Goal: Task Accomplishment & Management: Manage account settings

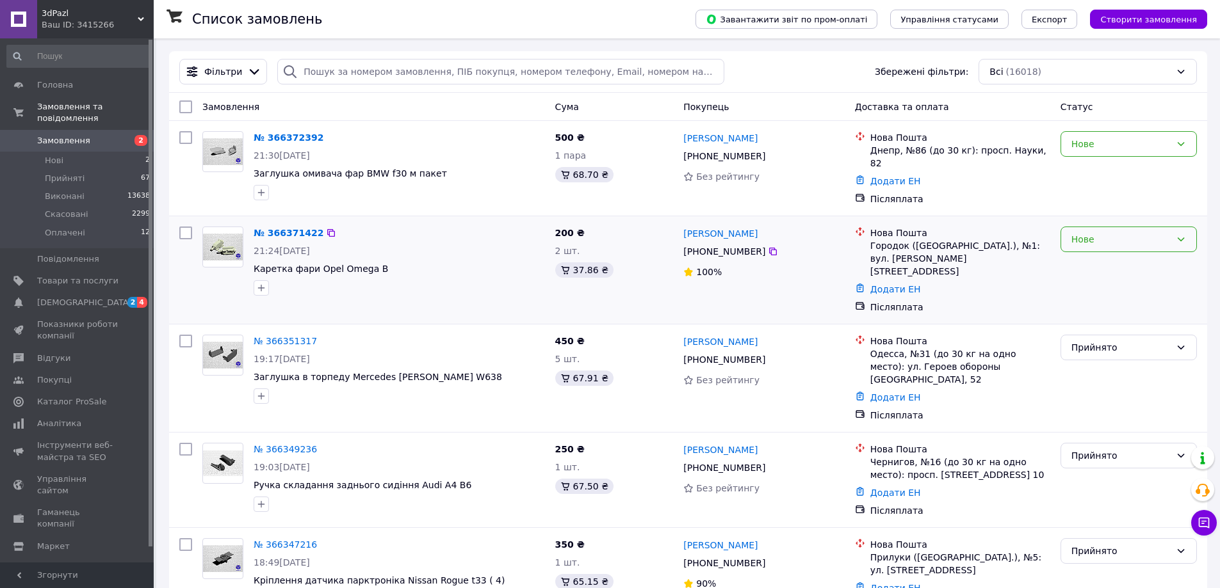
click at [1097, 237] on div "Нове" at bounding box center [1120, 239] width 99 height 14
click at [1095, 261] on li "Прийнято" at bounding box center [1128, 262] width 135 height 23
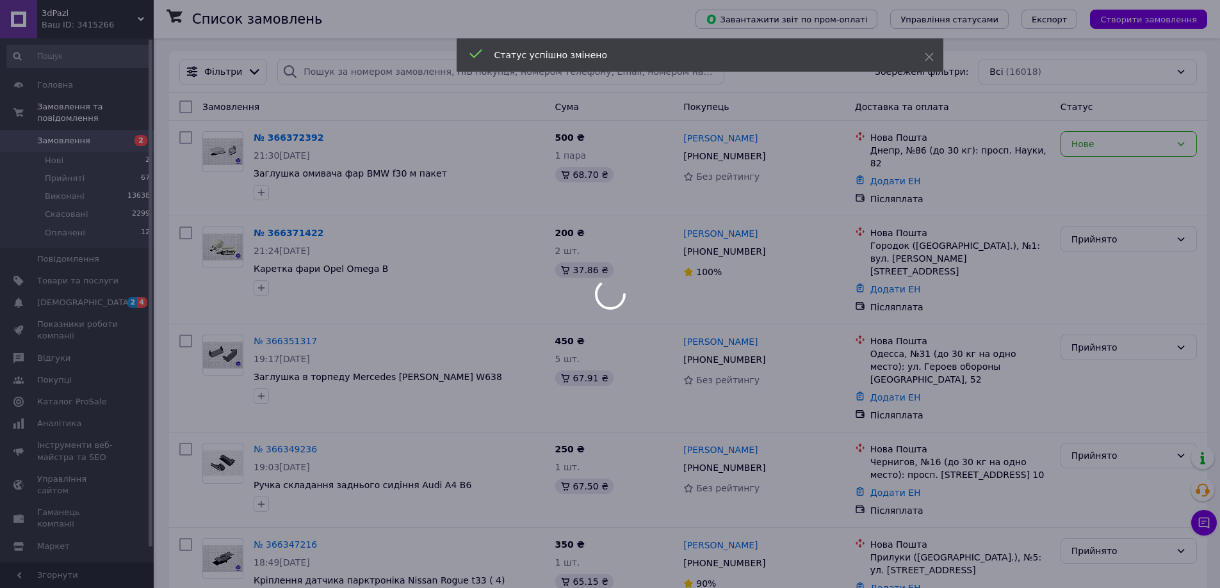
click at [1109, 148] on div at bounding box center [610, 294] width 1220 height 588
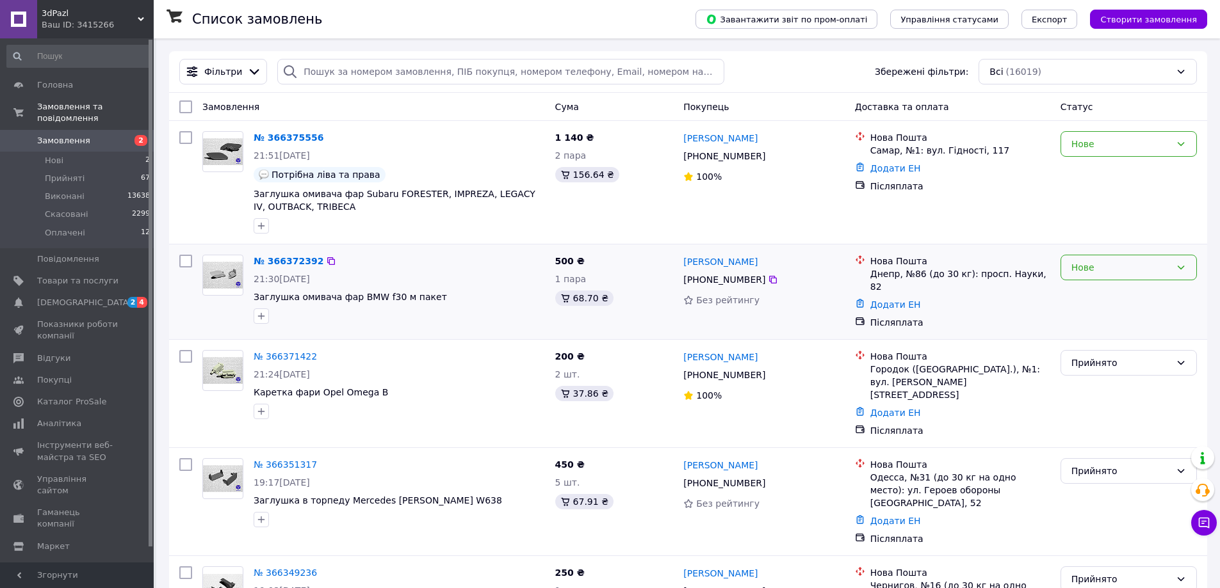
click at [1098, 273] on div "Нове" at bounding box center [1120, 268] width 99 height 14
click at [1084, 296] on li "Прийнято" at bounding box center [1128, 295] width 135 height 23
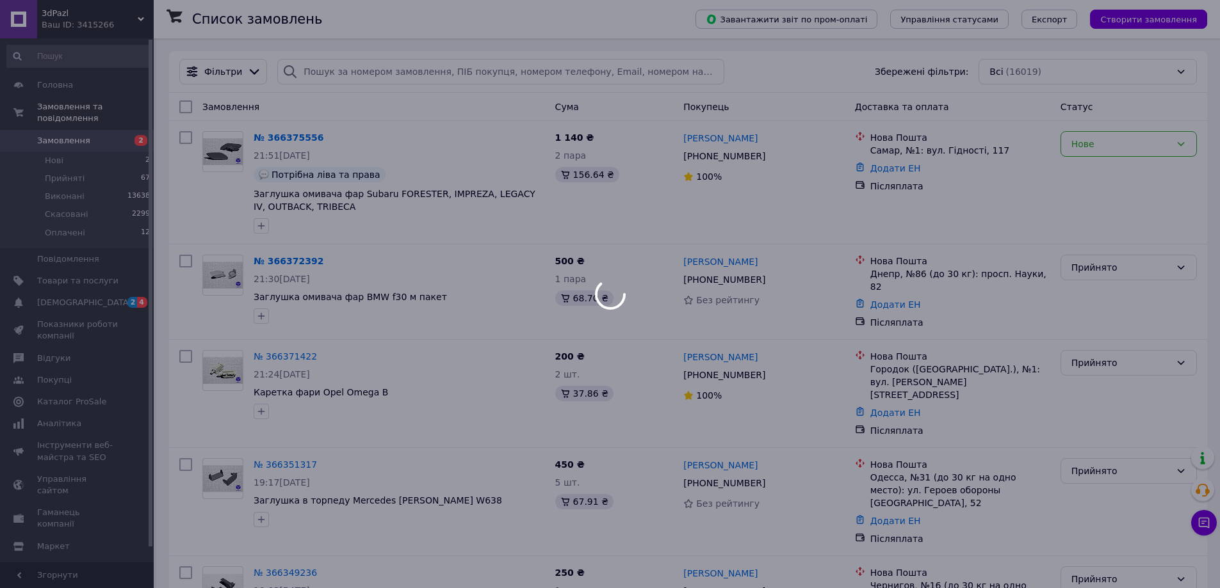
drag, startPoint x: 919, startPoint y: 241, endPoint x: 1084, endPoint y: 140, distance: 194.2
click at [1084, 140] on div at bounding box center [610, 294] width 1220 height 588
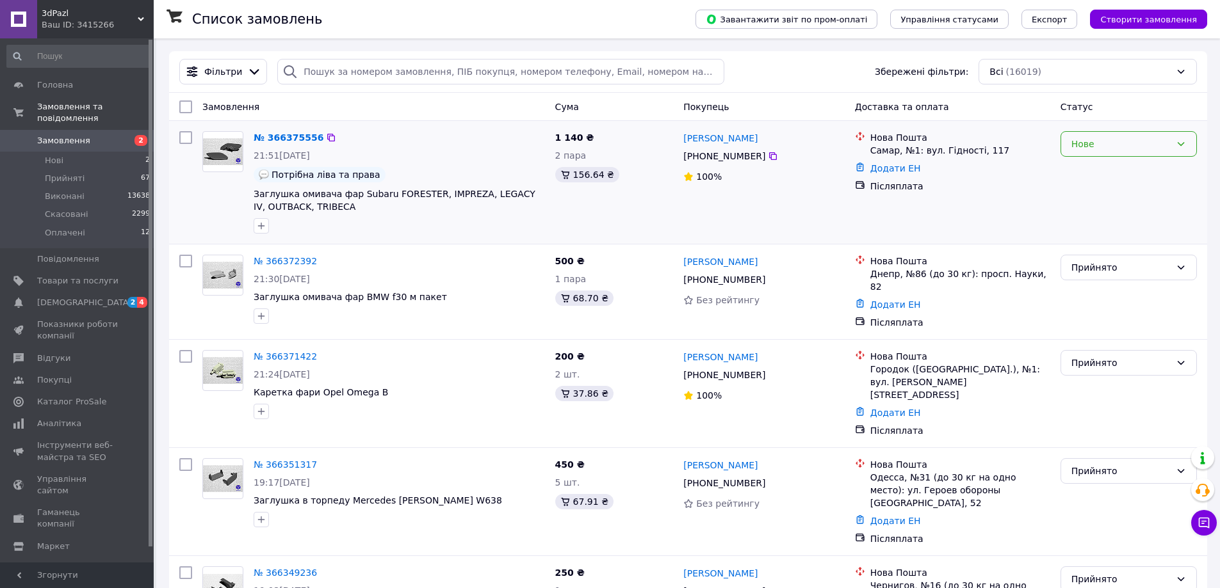
click at [1090, 145] on div "Нове" at bounding box center [1120, 144] width 99 height 14
click at [1080, 170] on li "Прийнято" at bounding box center [1128, 172] width 135 height 23
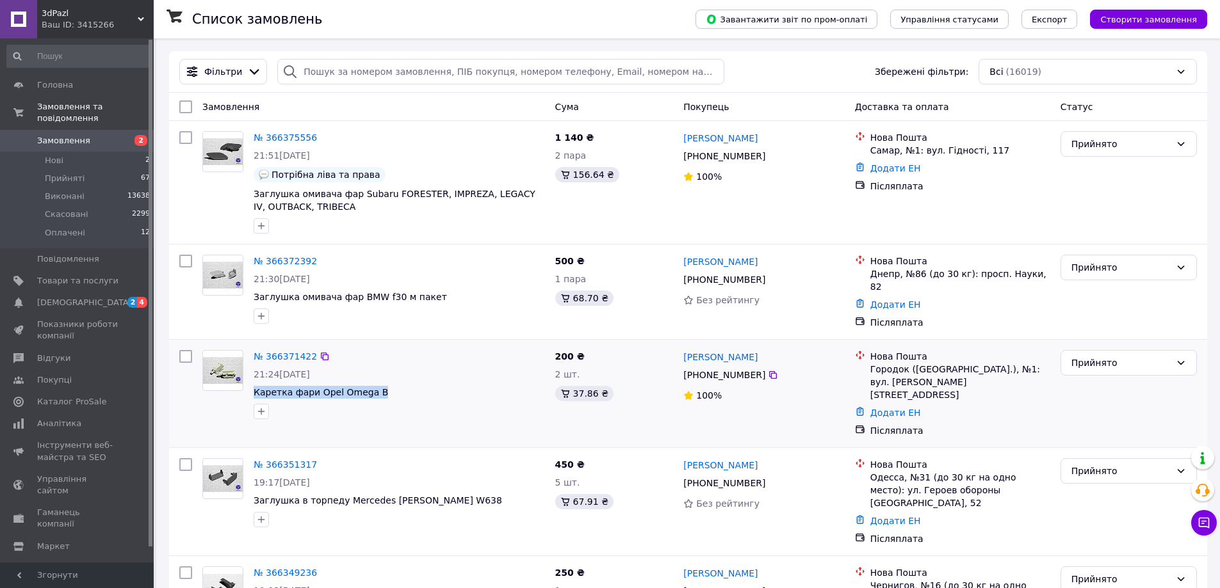
drag, startPoint x: 381, startPoint y: 393, endPoint x: 252, endPoint y: 389, distance: 128.7
click at [252, 389] on div "№ 366371422 21:24[DATE] Каретка фари Opel Omega B" at bounding box center [399, 384] width 302 height 79
copy span "Каретка фари Opel Omega B"
click at [768, 372] on icon at bounding box center [773, 375] width 10 height 10
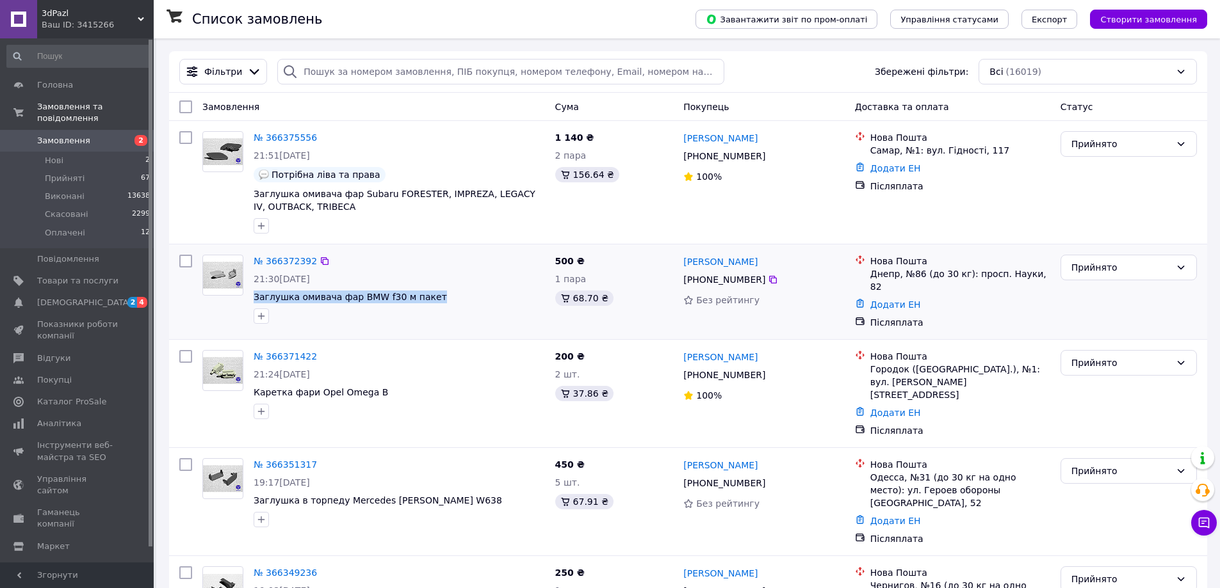
drag, startPoint x: 428, startPoint y: 294, endPoint x: 253, endPoint y: 299, distance: 174.8
click at [253, 299] on div "№ 366372392 21:30[DATE] Заглушка омивача фар BMW f30 м пакет" at bounding box center [399, 289] width 302 height 79
copy span "Заглушка омивача фар BMW f30 м пакет"
click at [768, 281] on icon at bounding box center [773, 280] width 10 height 10
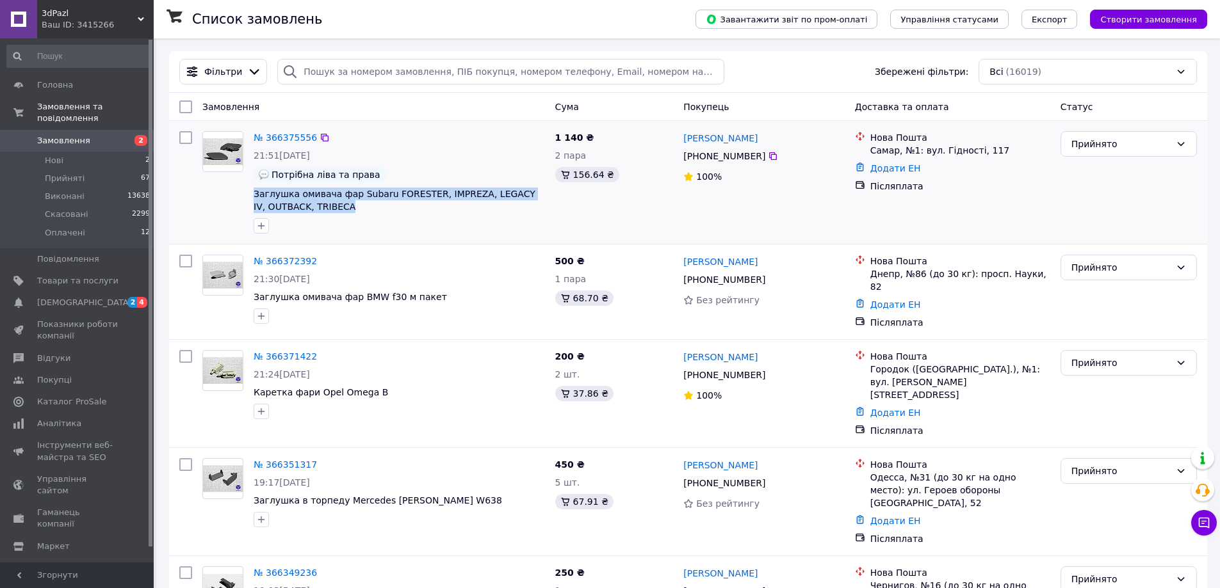
drag, startPoint x: 349, startPoint y: 214, endPoint x: 250, endPoint y: 194, distance: 100.7
click at [250, 194] on div "№ 366375556 21:51[DATE] Потрібна ліва та права Заглушка омивача фар Subaru FORE…" at bounding box center [399, 182] width 302 height 113
copy div "Заглушка омивача фар Subaru FORESTER, IMPREZA, LEGACY IV, OUTBACK, TRIBECA"
click at [769, 156] on icon at bounding box center [773, 156] width 8 height 8
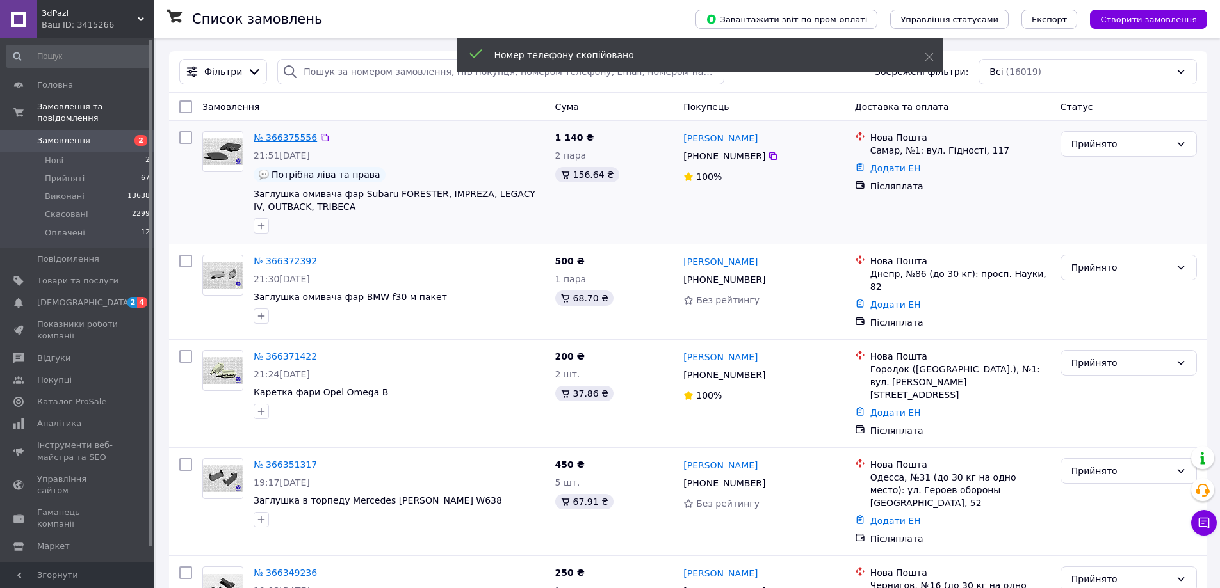
click at [286, 140] on link "№ 366375556" at bounding box center [285, 138] width 63 height 10
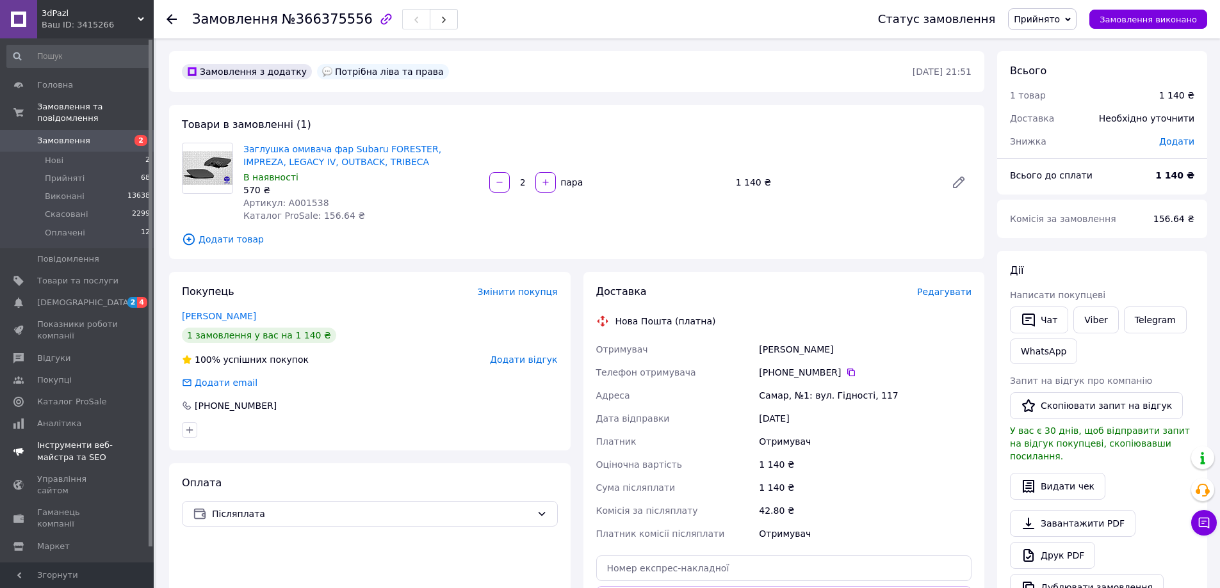
click at [74, 300] on link "[DEMOGRAPHIC_DATA] 2 4" at bounding box center [78, 303] width 157 height 22
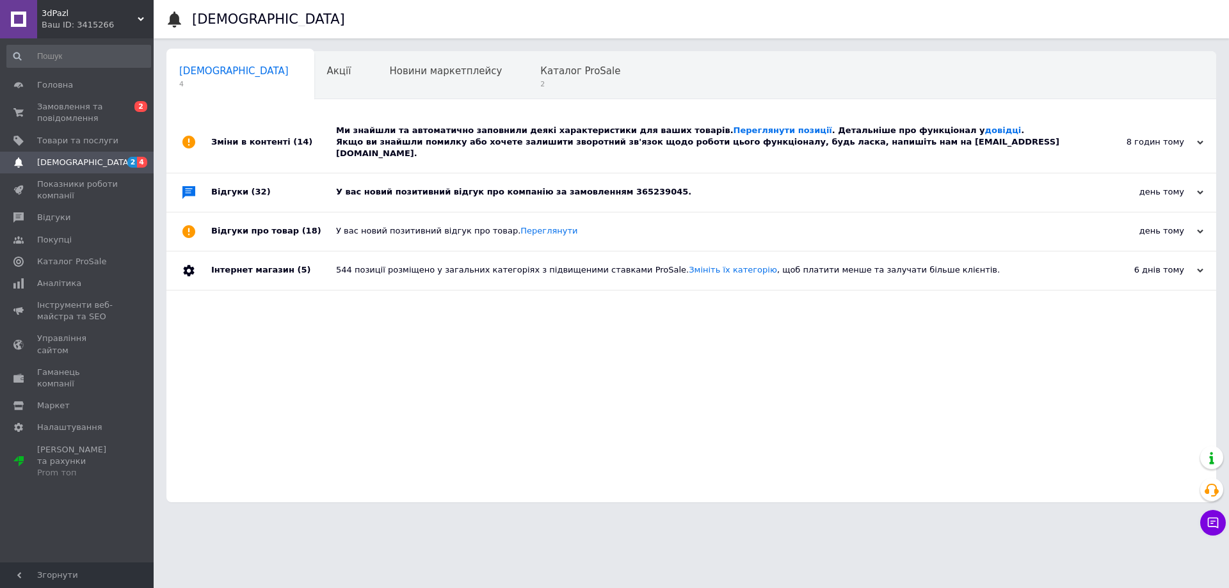
click at [444, 186] on div "У вас новий позитивний відгук про компанію за замовленням 365239045." at bounding box center [705, 192] width 739 height 12
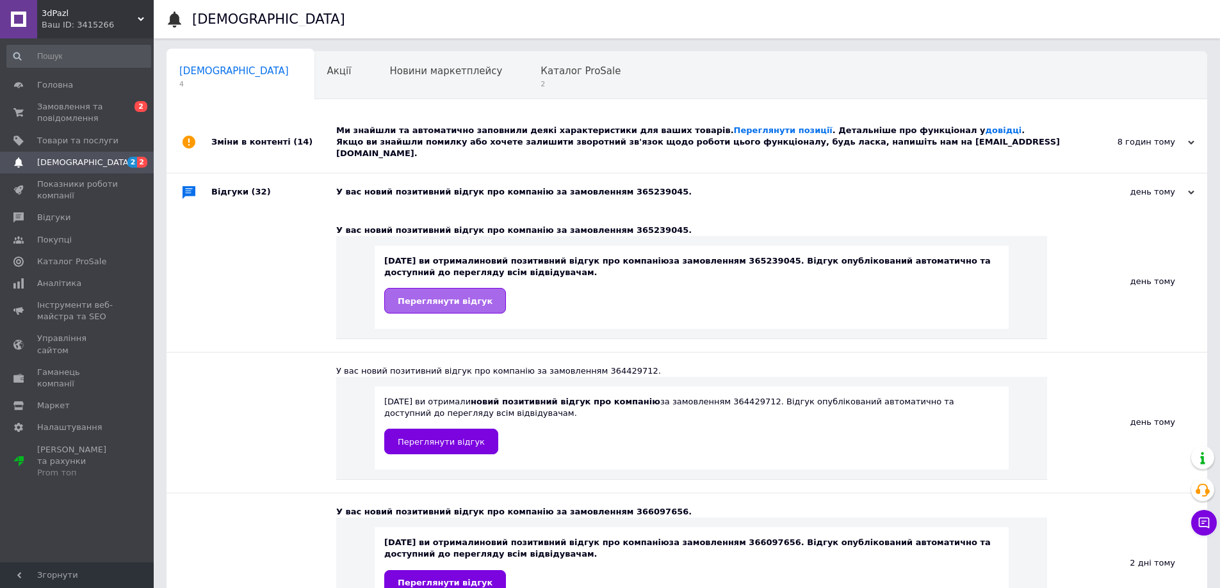
click at [435, 296] on span "Переглянути відгук" at bounding box center [445, 301] width 95 height 10
click at [67, 104] on span "Замовлення та повідомлення" at bounding box center [77, 112] width 81 height 23
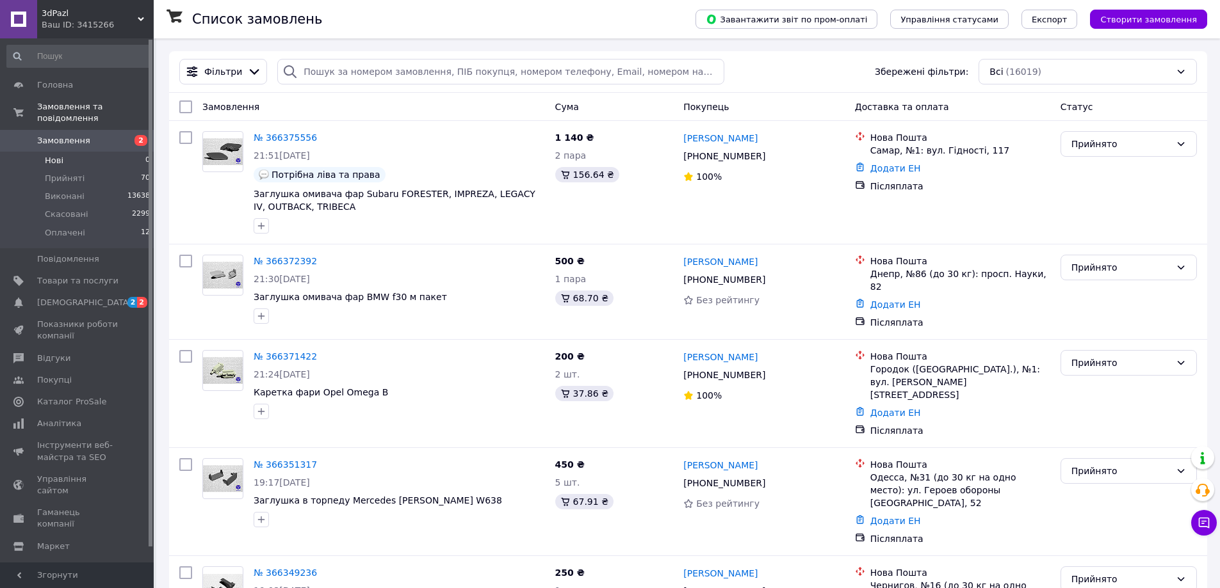
click at [65, 152] on li "Нові 0" at bounding box center [78, 161] width 157 height 18
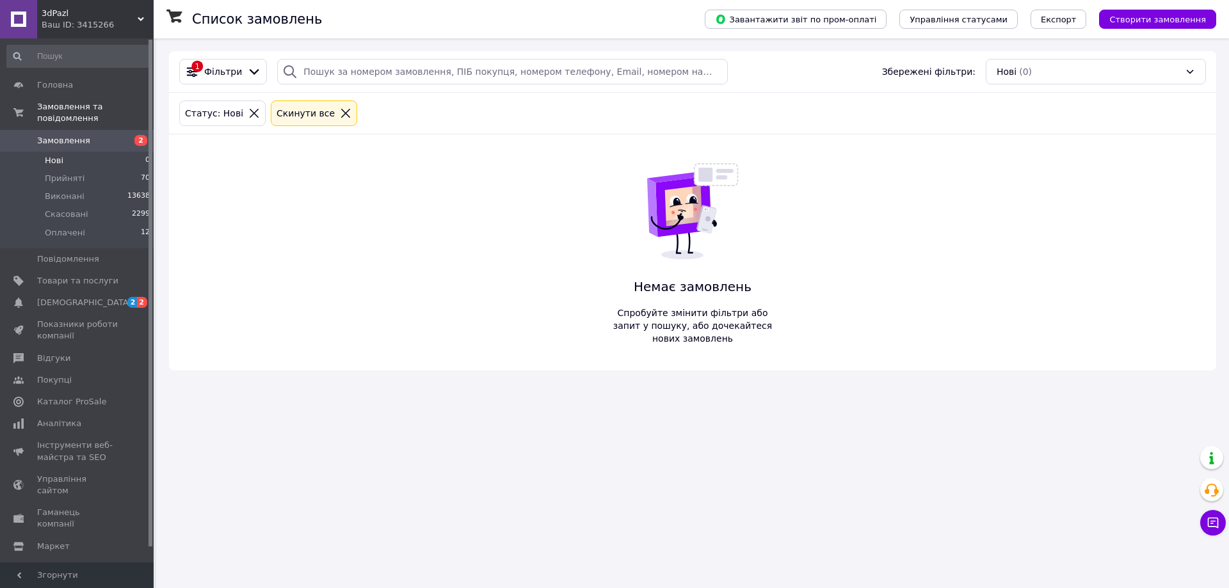
click at [87, 135] on span "Замовлення" at bounding box center [77, 141] width 81 height 12
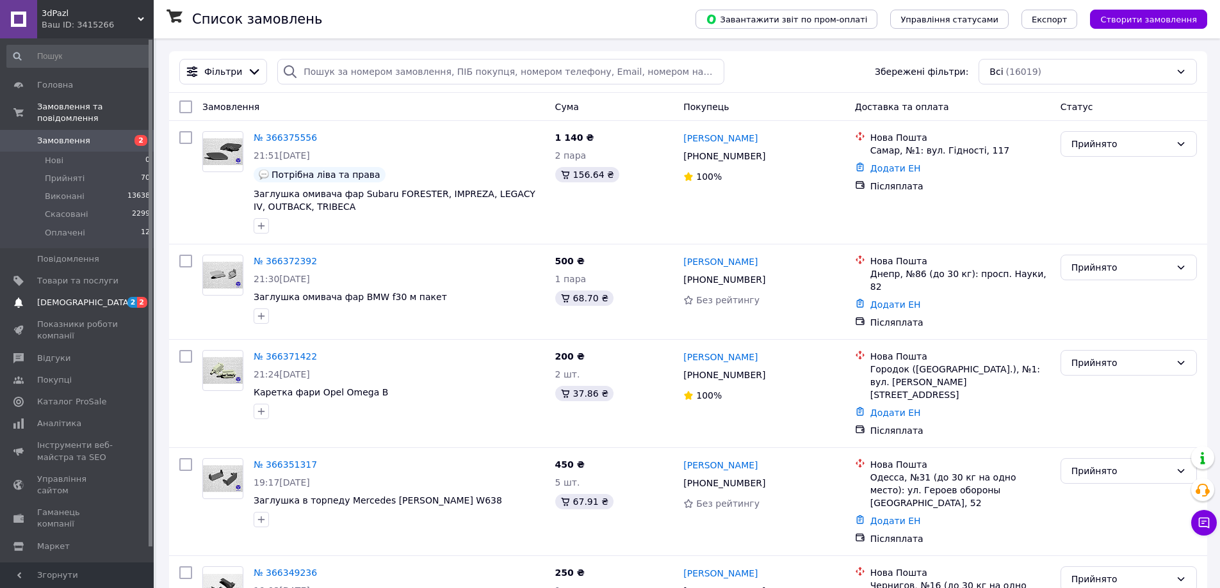
click at [90, 297] on span "[DEMOGRAPHIC_DATA]" at bounding box center [77, 303] width 81 height 12
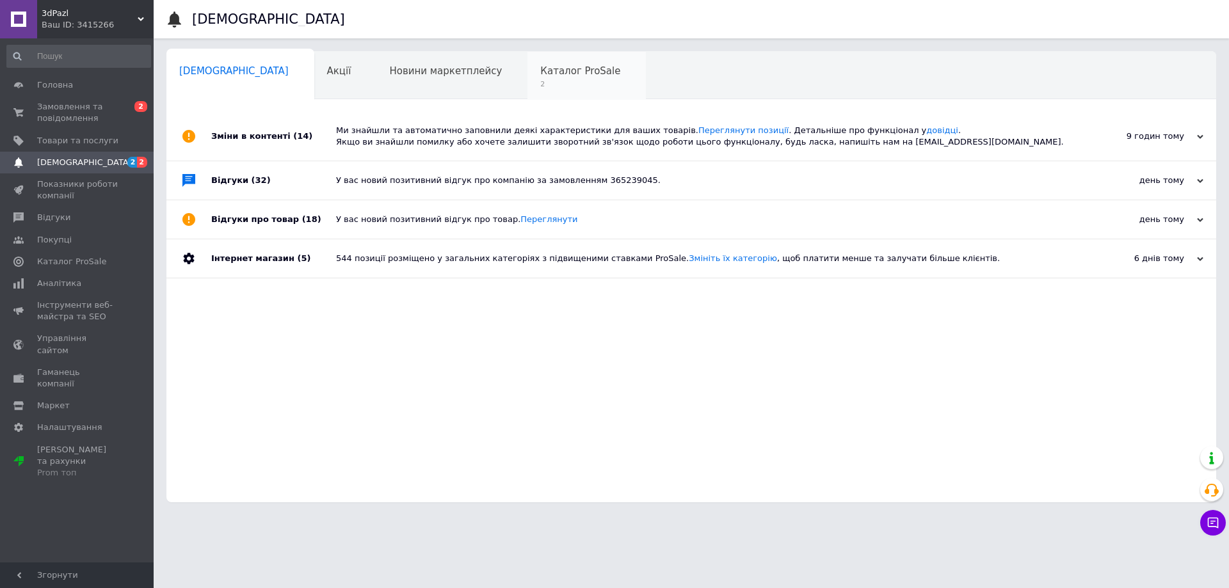
click at [528, 63] on div "Каталог ProSale 2" at bounding box center [587, 76] width 118 height 49
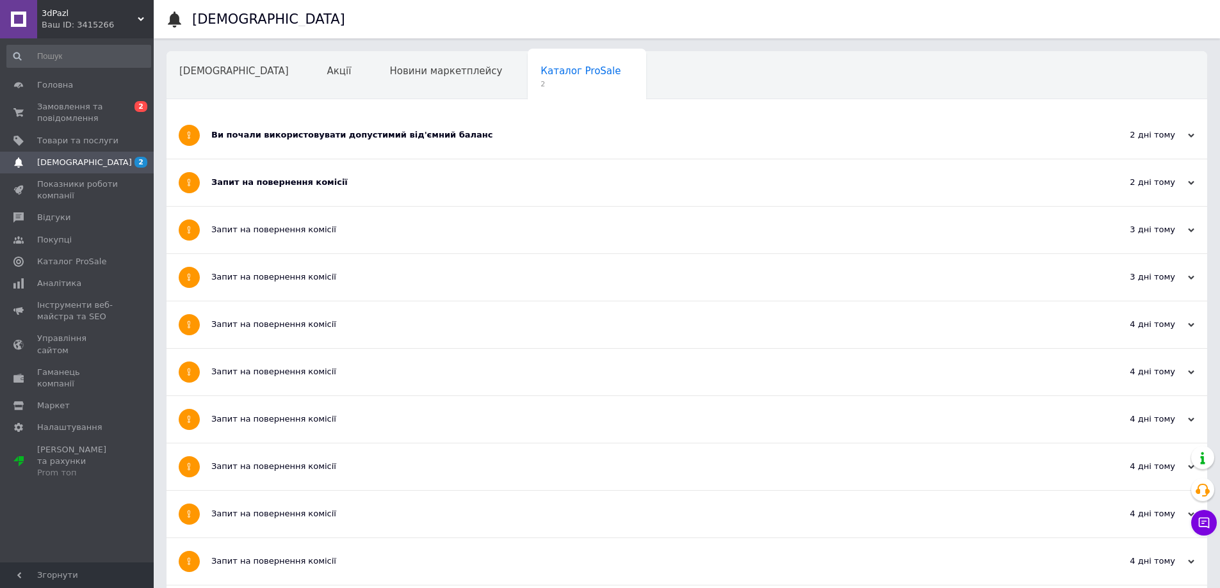
click at [233, 176] on div "Запит на повернення комісії" at bounding box center [638, 182] width 855 height 47
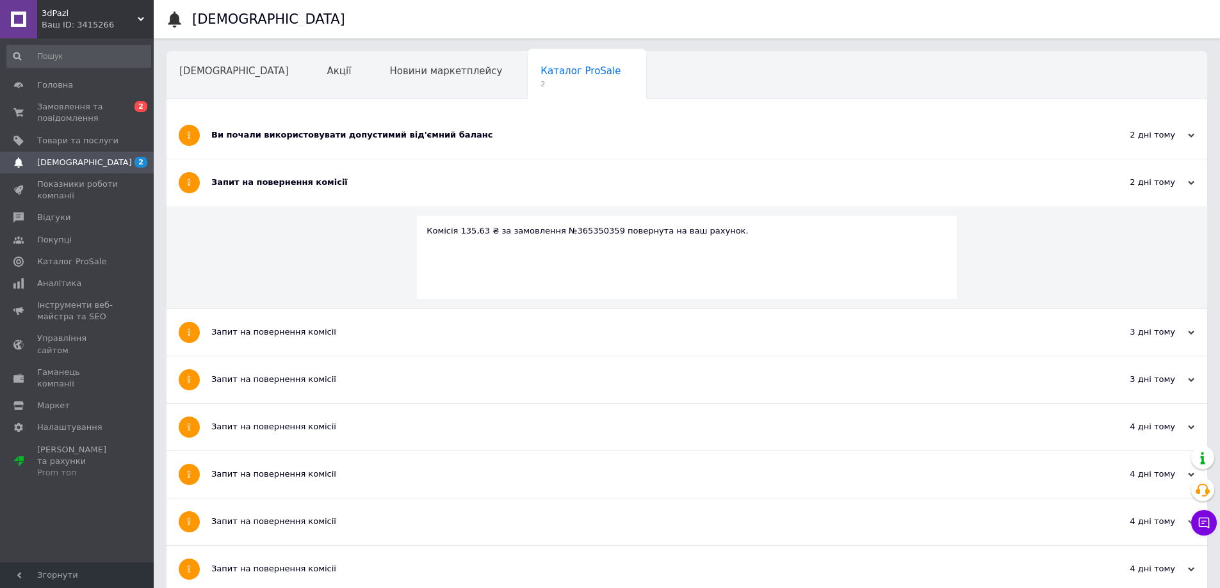
click at [282, 138] on div "Ви почали використовувати допустимий від'ємний баланс" at bounding box center [638, 135] width 855 height 12
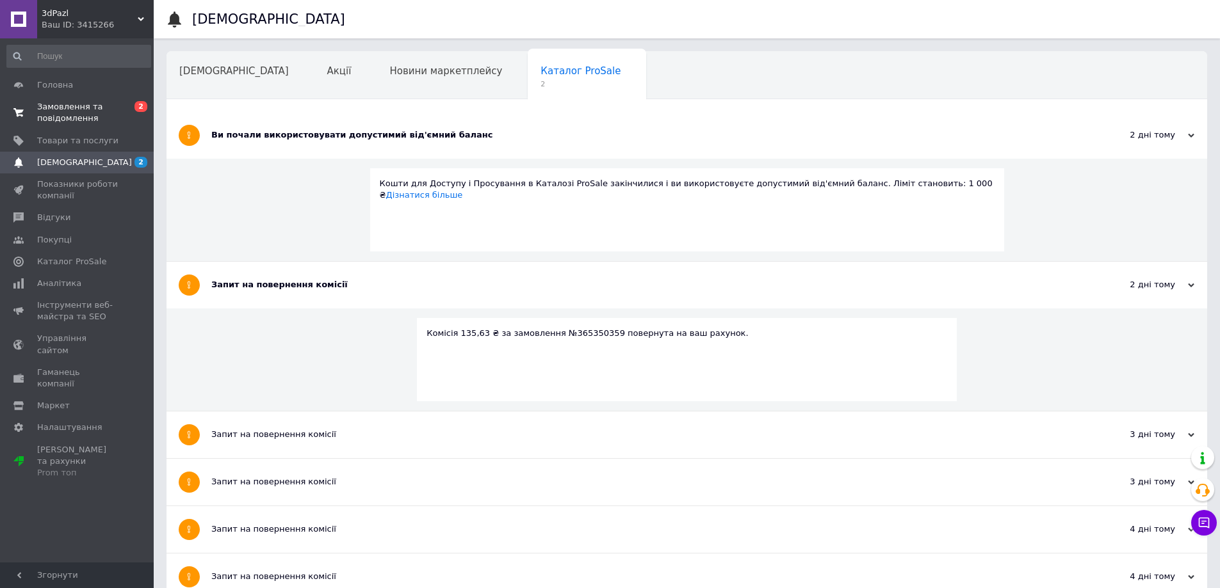
click at [80, 108] on span "Замовлення та повідомлення" at bounding box center [77, 112] width 81 height 23
